Goal: Information Seeking & Learning: Find specific fact

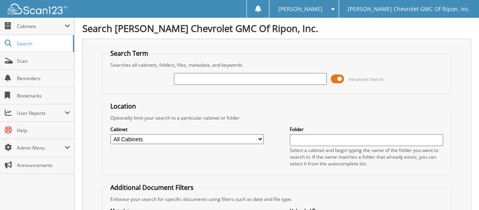
click at [215, 76] on input "text" at bounding box center [250, 79] width 153 height 12
type input "142979"
click at [340, 82] on span at bounding box center [337, 79] width 13 height 12
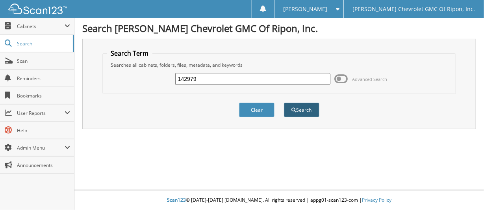
click at [311, 111] on button "Search" at bounding box center [301, 109] width 35 height 15
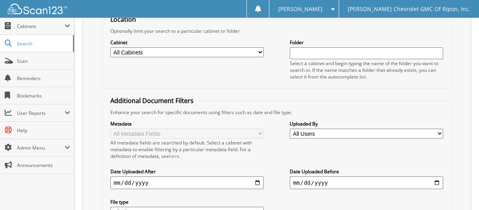
scroll to position [39, 0]
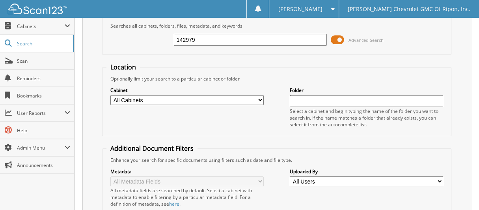
click at [219, 36] on input "142979" at bounding box center [250, 40] width 153 height 12
type input "142739"
click at [333, 38] on span at bounding box center [337, 40] width 13 height 12
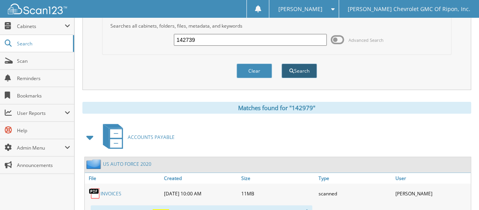
click at [302, 69] on button "Search" at bounding box center [298, 70] width 35 height 15
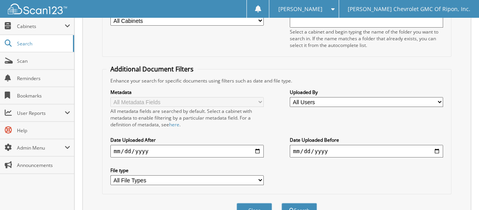
scroll to position [181, 0]
